Goal: Task Accomplishment & Management: Complete application form

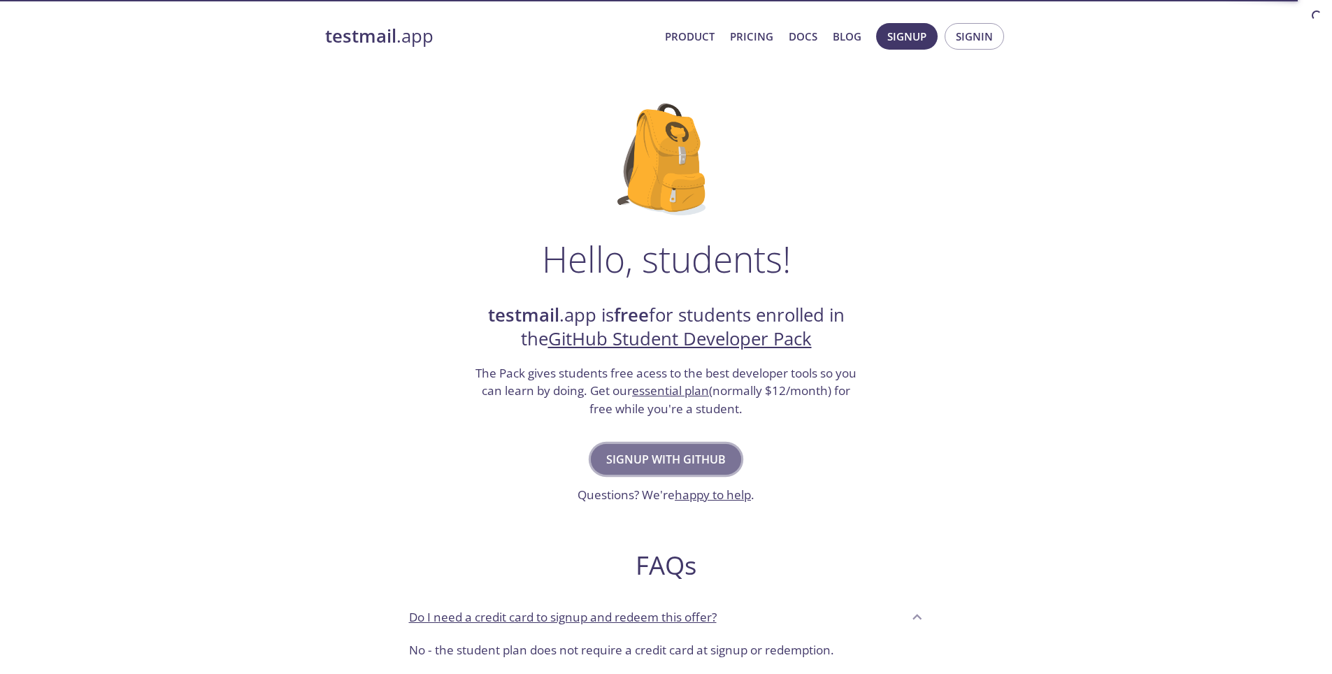
click at [656, 454] on span "Signup with GitHub" at bounding box center [666, 460] width 120 height 20
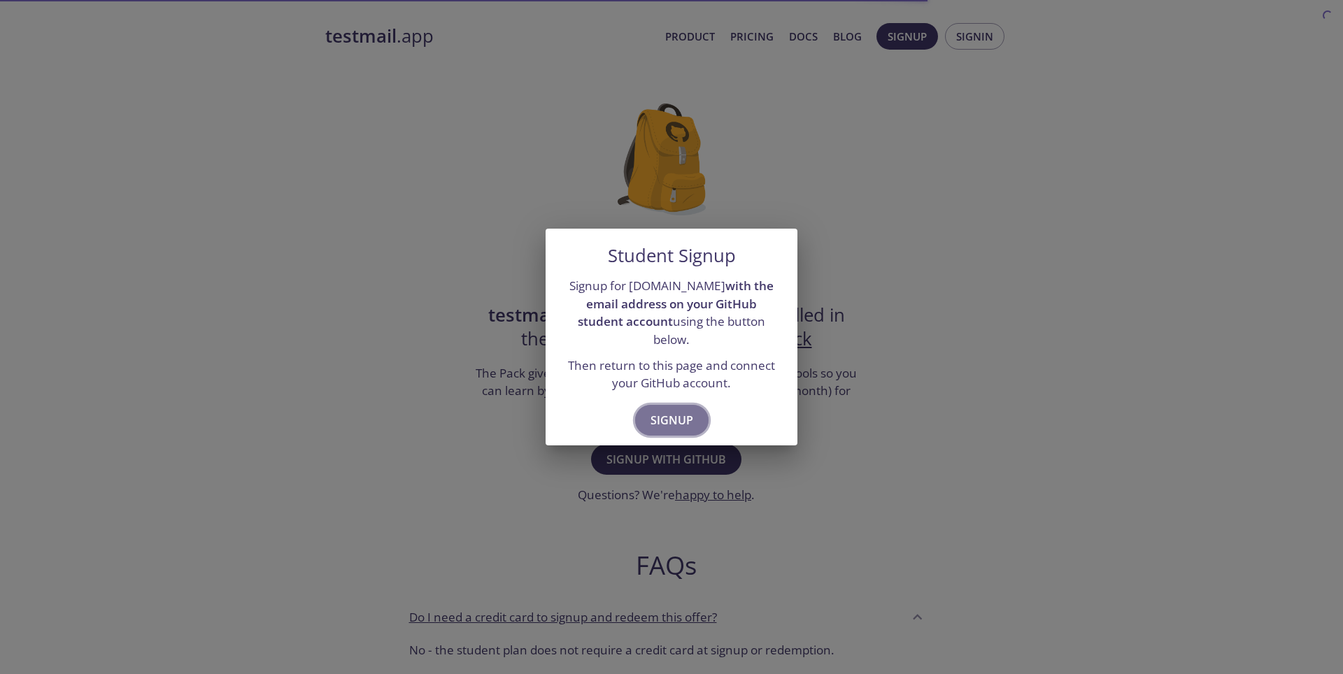
click at [660, 414] on span "Signup" at bounding box center [671, 421] width 43 height 20
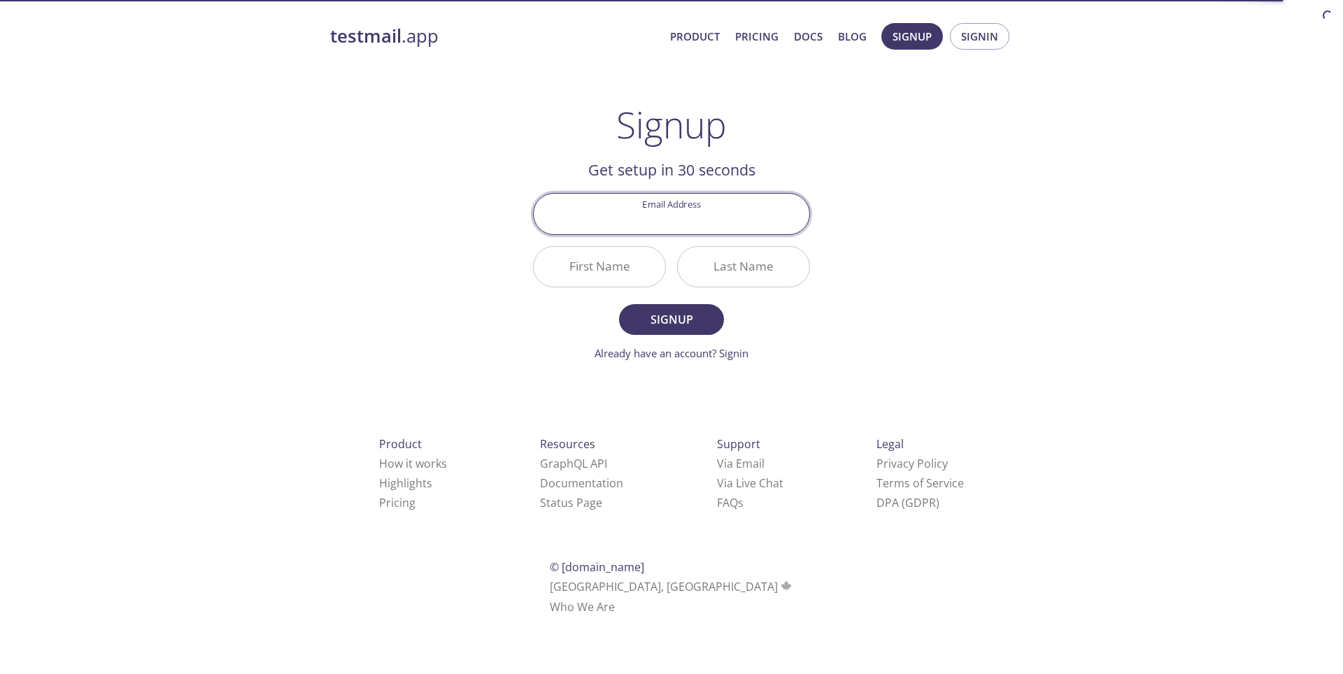
click at [683, 213] on input "Email Address" at bounding box center [672, 214] width 276 height 40
type input "[EMAIL_ADDRESS][DOMAIN_NAME]"
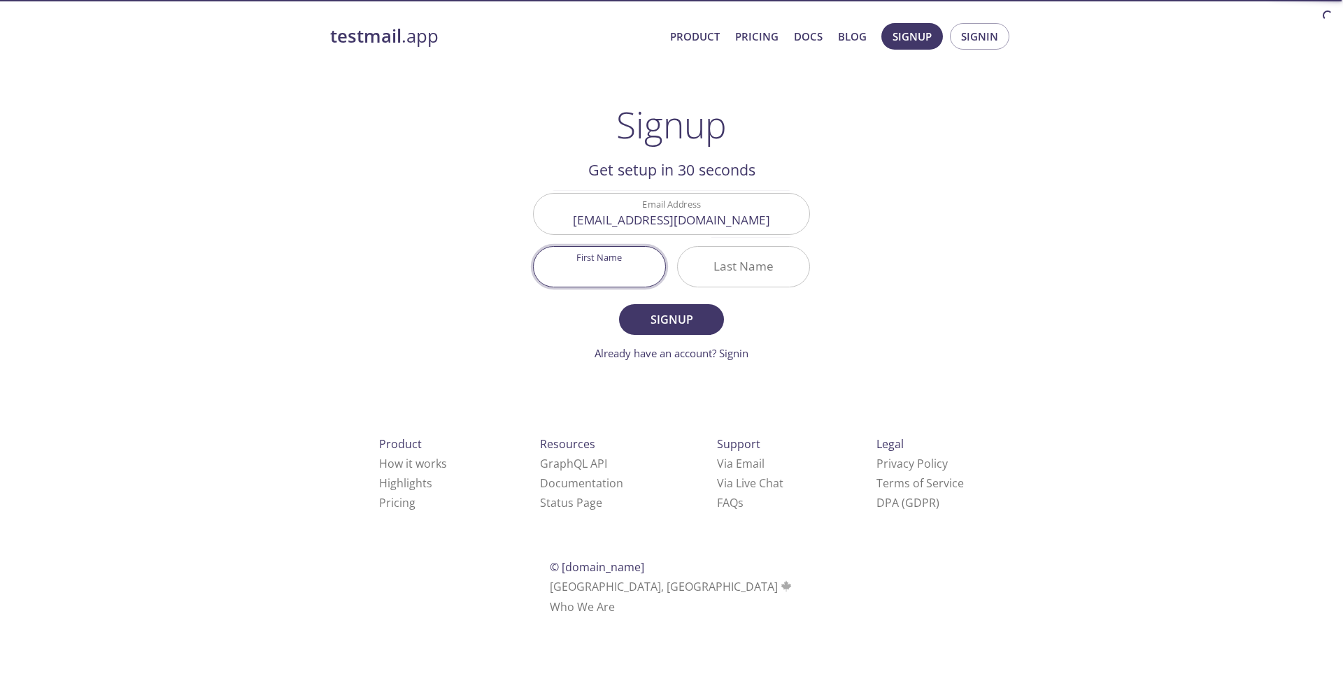
click at [627, 267] on input "First Name" at bounding box center [599, 267] width 131 height 40
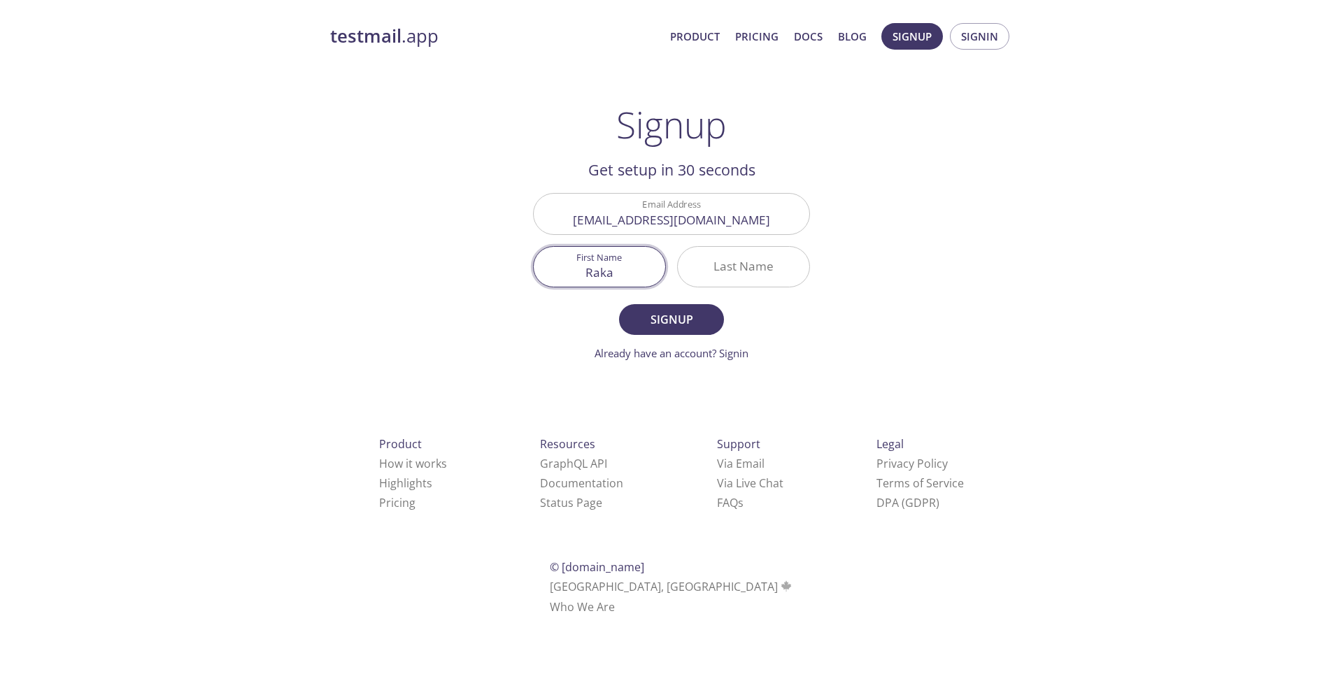
type input "Raka"
type input "diputra"
click at [643, 321] on span "Signup" at bounding box center [671, 320] width 74 height 20
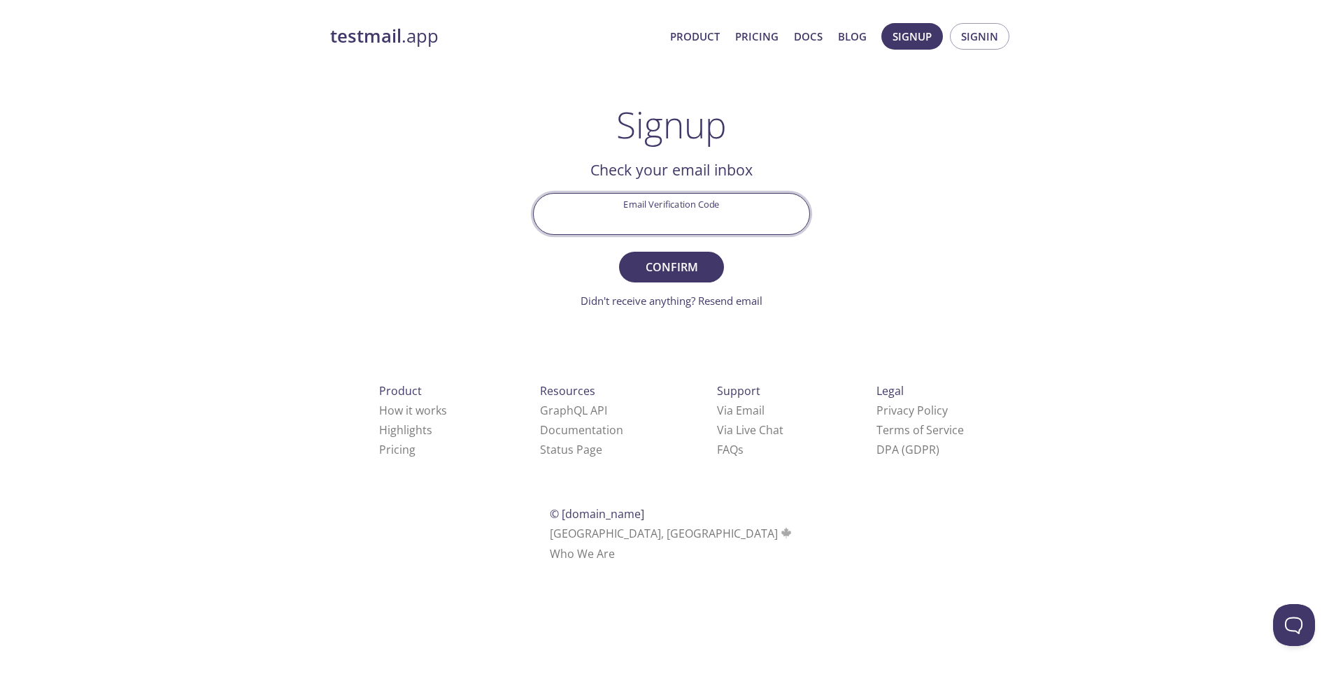
paste input "1NLU9Y6"
type input "1NLU9Y6"
click at [660, 268] on span "Confirm" at bounding box center [671, 267] width 74 height 20
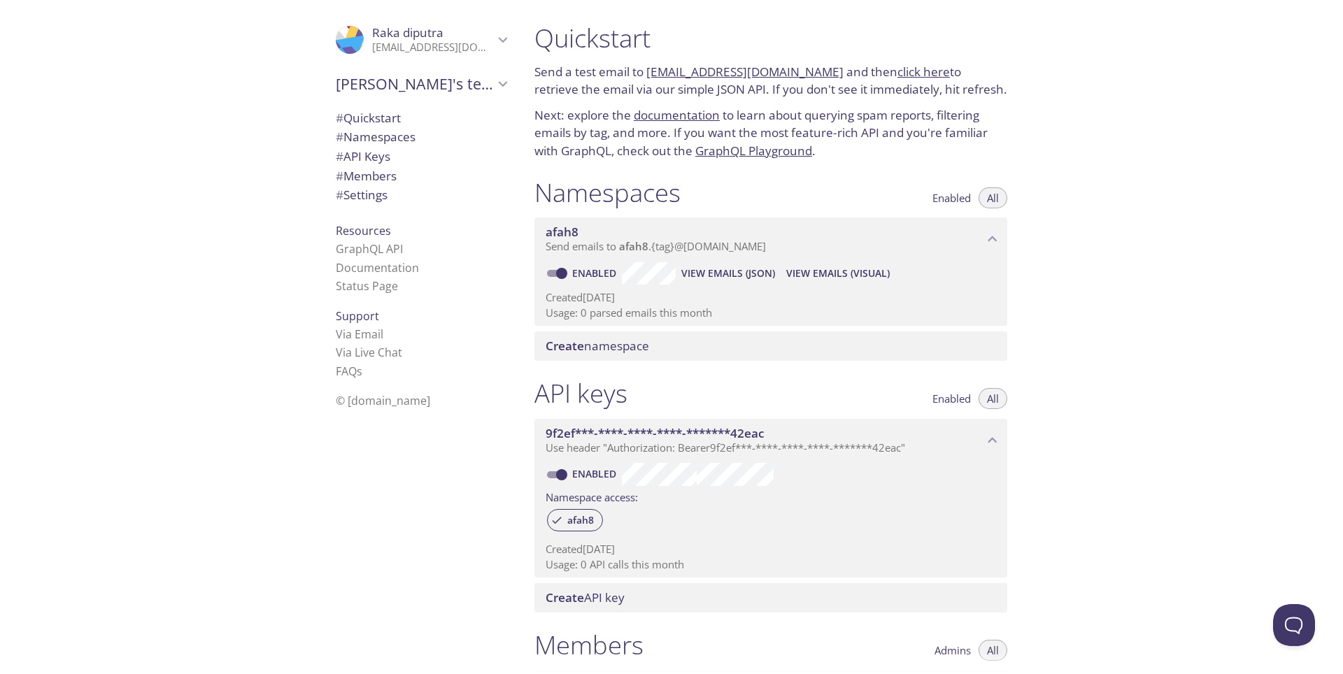
click at [557, 236] on span "afah8" at bounding box center [562, 232] width 33 height 16
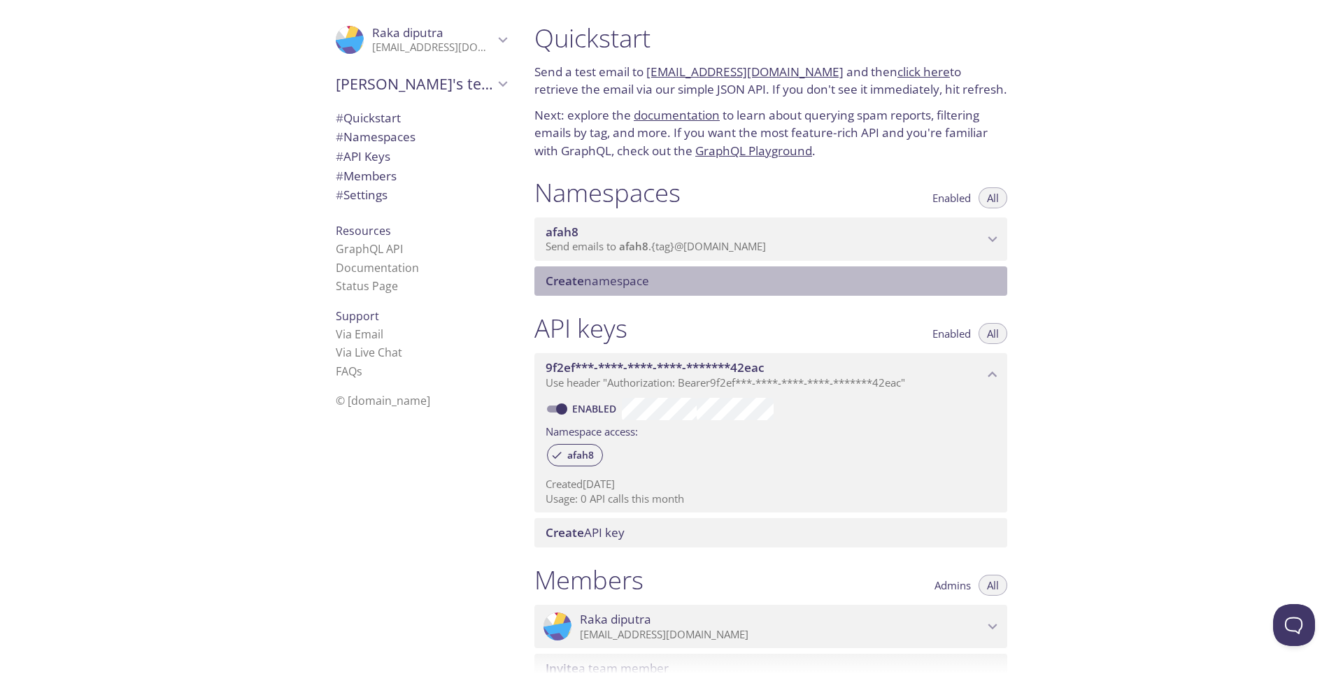
click at [567, 282] on span "Create" at bounding box center [565, 281] width 38 height 16
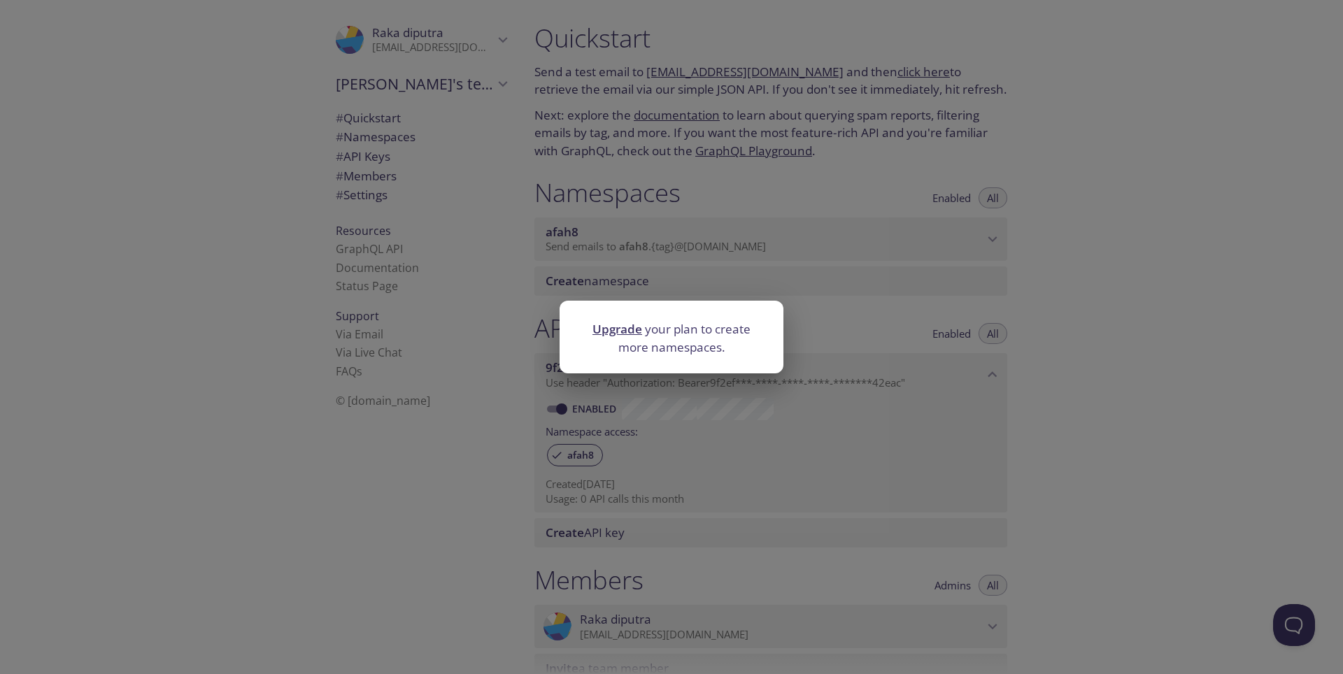
click at [524, 283] on div "Upgrade your plan to create more namespaces." at bounding box center [671, 337] width 1343 height 674
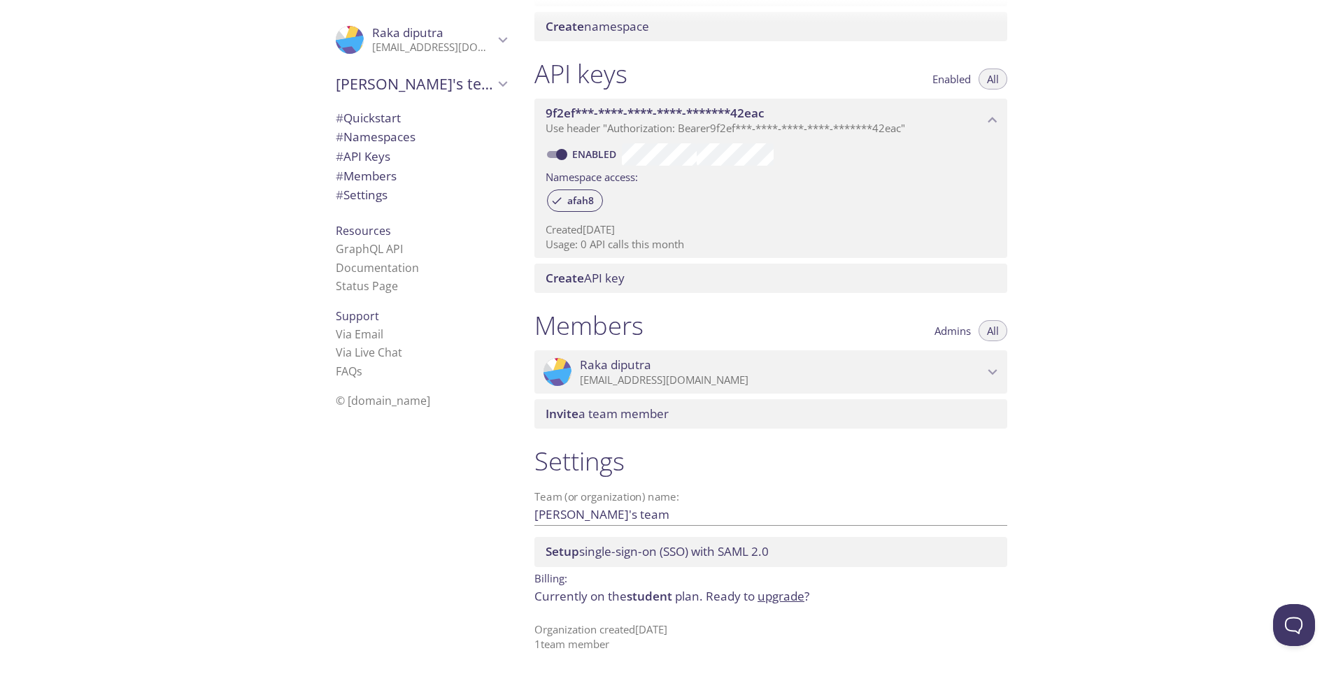
scroll to position [255, 0]
click at [381, 197] on span "# Settings" at bounding box center [421, 195] width 171 height 18
click at [360, 173] on span "# Members" at bounding box center [366, 176] width 61 height 16
click at [371, 156] on span "# API Keys" at bounding box center [363, 156] width 55 height 16
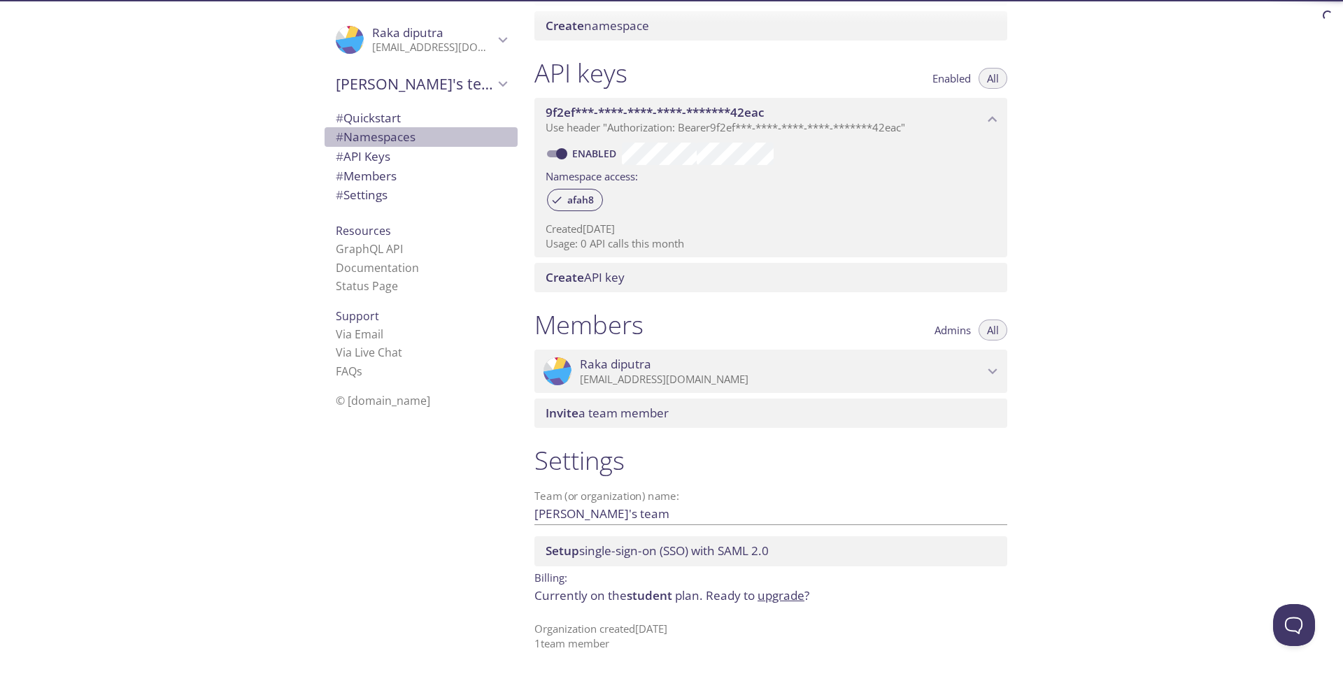
click at [378, 137] on span "# Namespaces" at bounding box center [376, 137] width 80 height 16
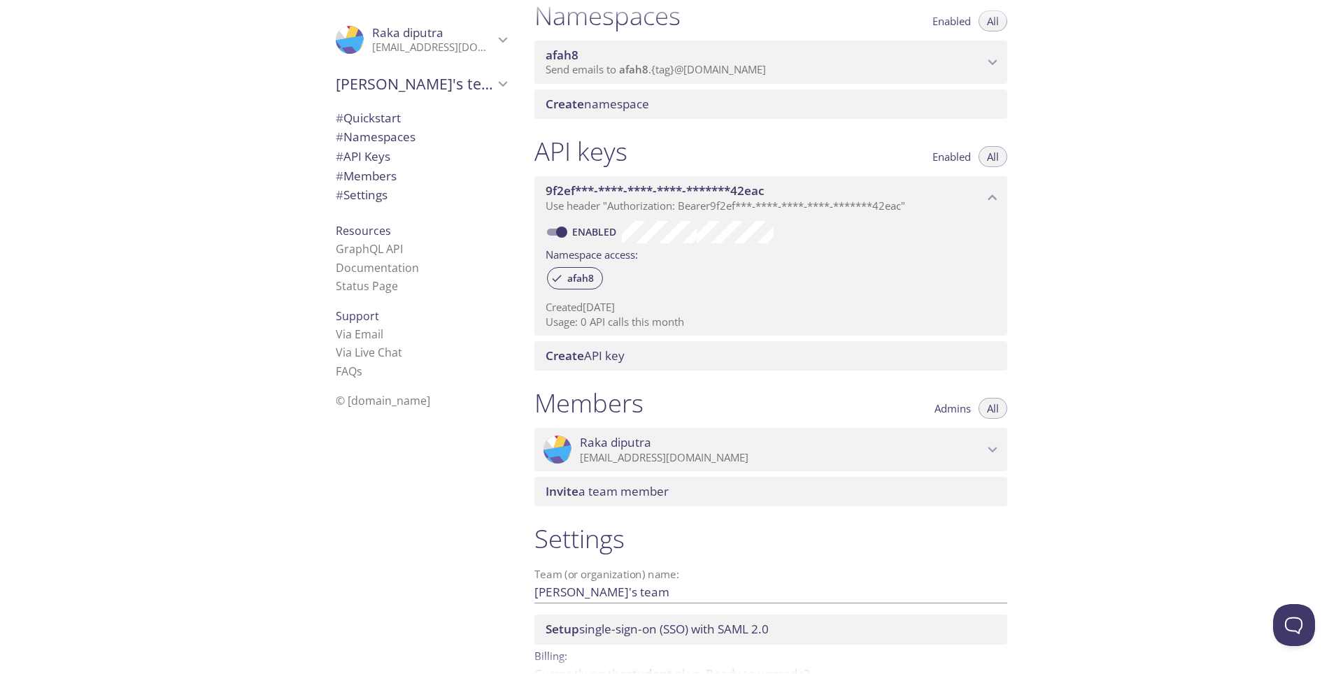
click at [382, 122] on span "# Quickstart" at bounding box center [368, 118] width 65 height 16
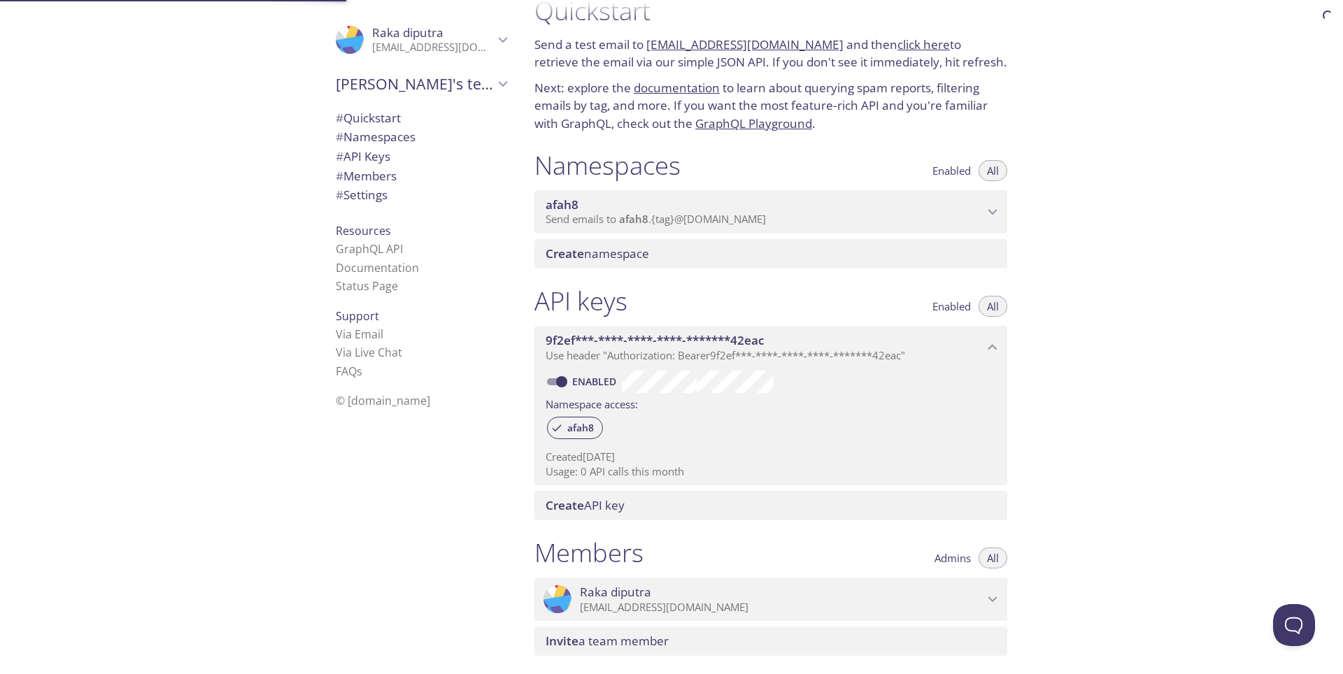
scroll to position [22, 0]
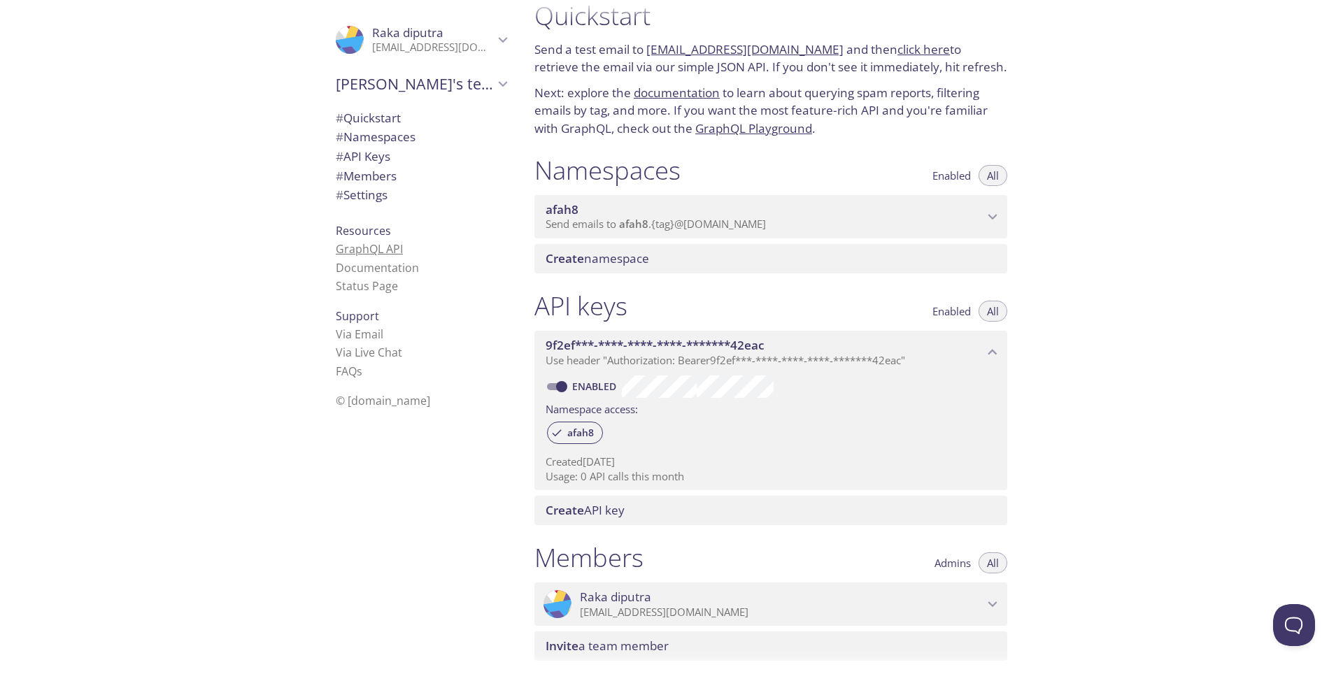
click at [360, 248] on link "GraphQL API" at bounding box center [369, 248] width 67 height 15
click at [494, 38] on icon "Raka diputra" at bounding box center [503, 40] width 18 height 18
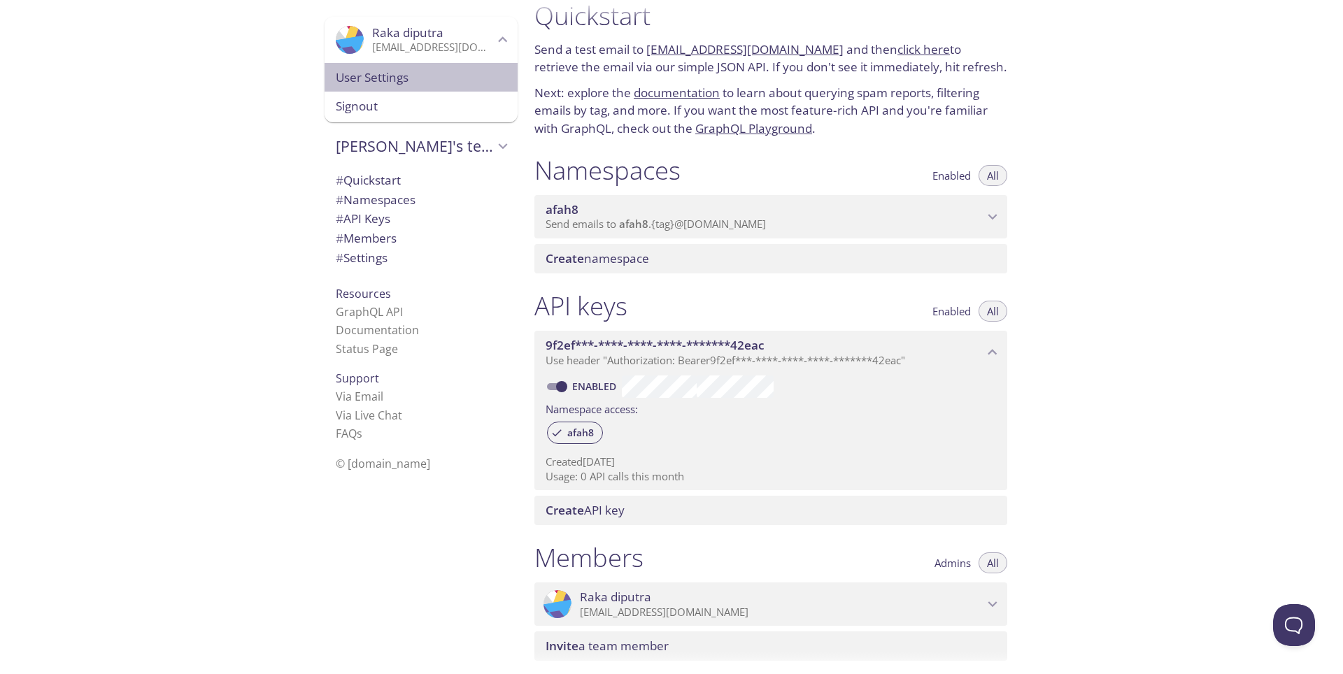
click at [397, 76] on span "User Settings" at bounding box center [421, 78] width 171 height 18
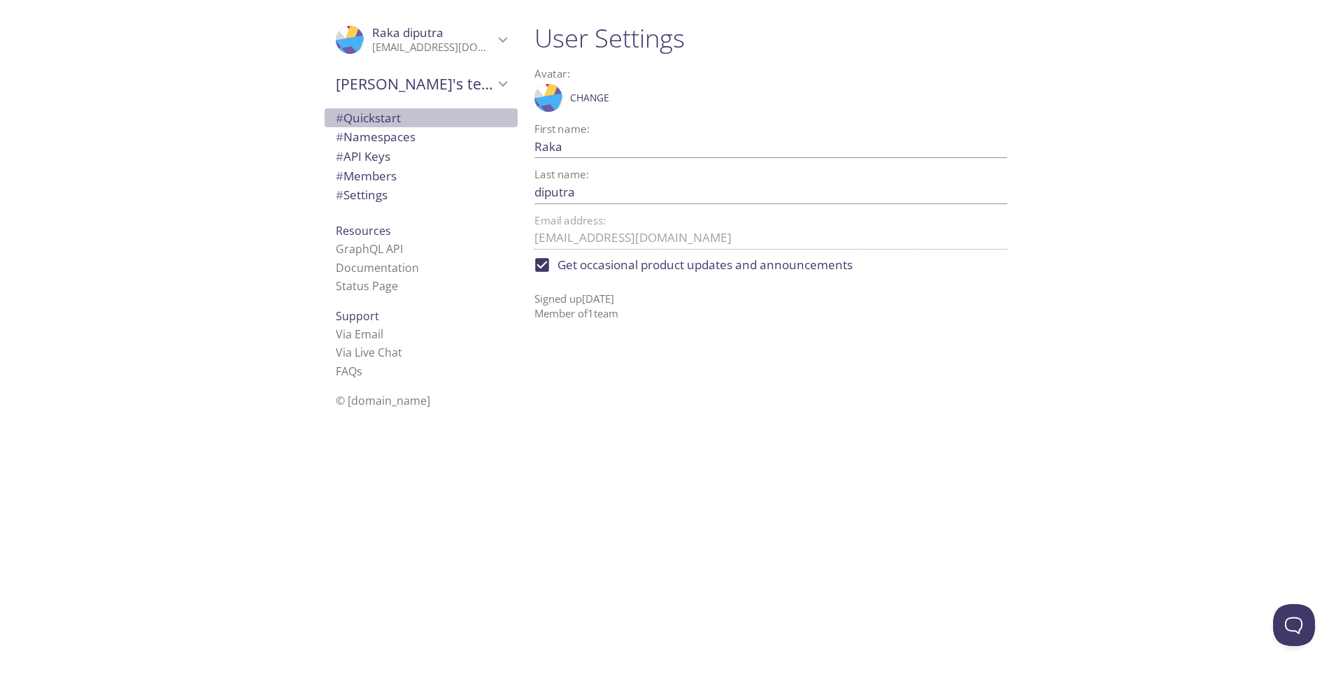
click at [390, 122] on span "# Quickstart" at bounding box center [368, 118] width 65 height 16
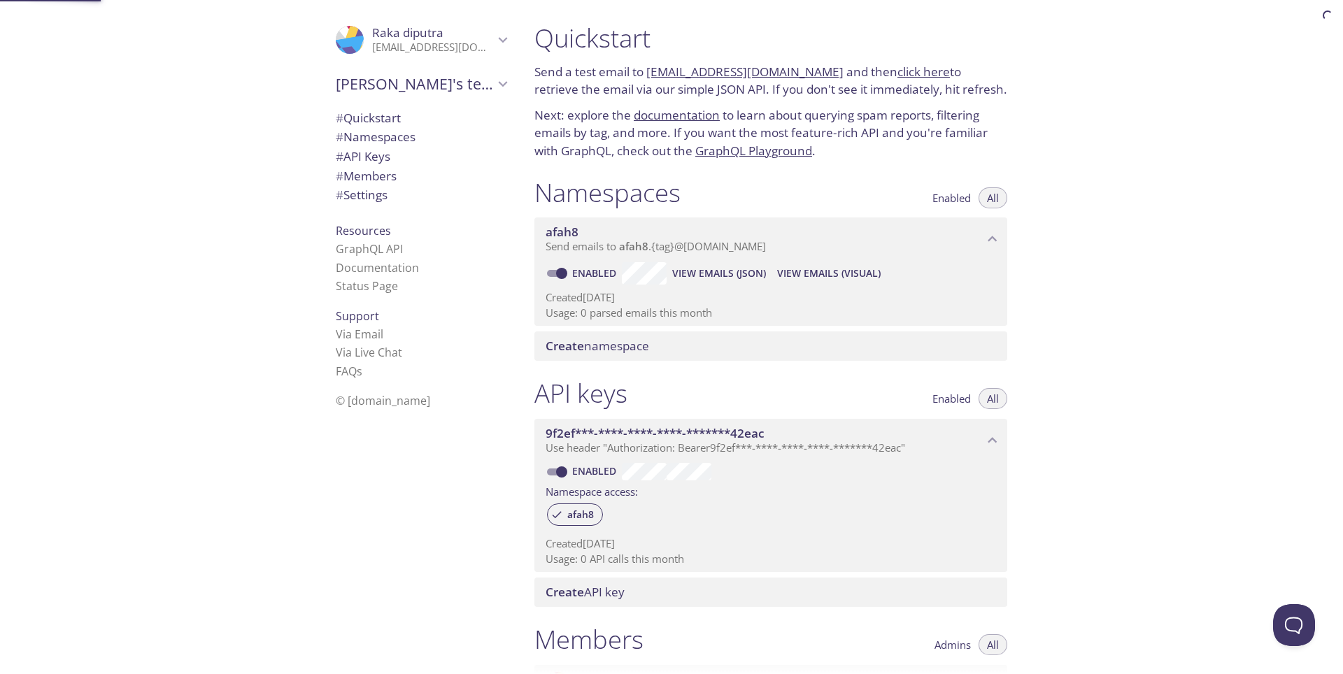
scroll to position [22, 0]
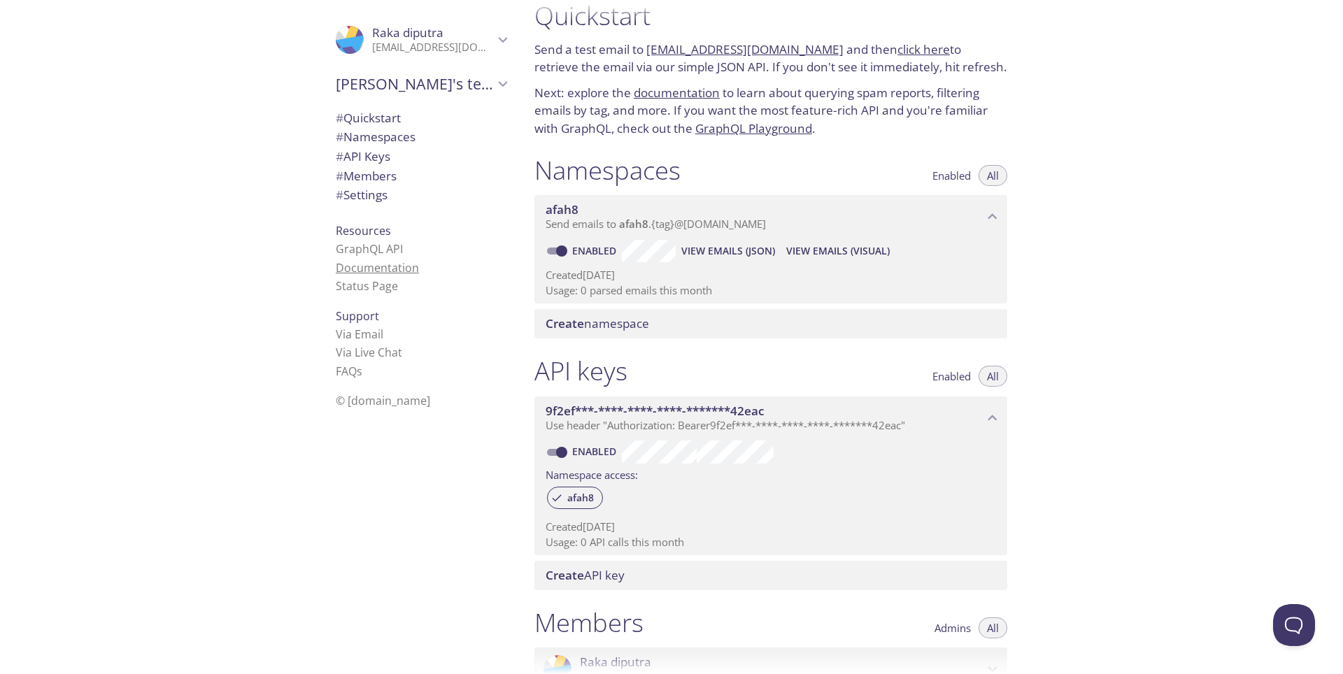
click at [355, 267] on link "Documentation" at bounding box center [377, 267] width 83 height 15
